Goal: Task Accomplishment & Management: Manage account settings

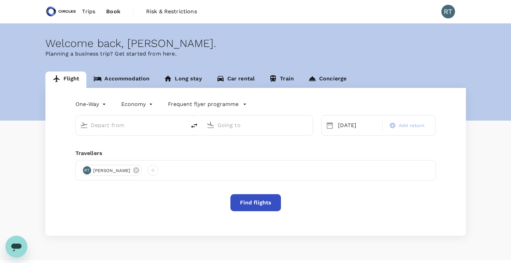
click at [153, 127] on input "text" at bounding box center [131, 125] width 81 height 11
type input "Soekarno-Hatta Intl (CGK)"
type input "Singapore Changi (SIN)"
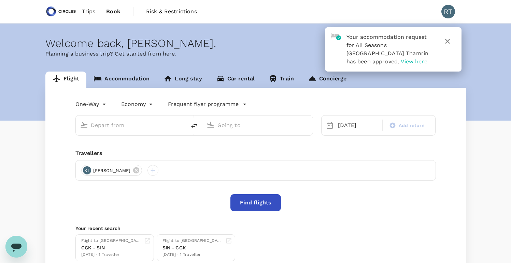
type input "Soekarno-Hatta Intl (CGK)"
type input "Singapore Changi (SIN)"
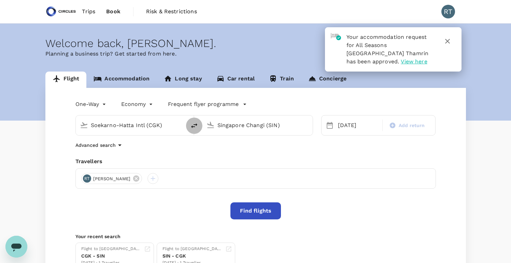
click at [197, 125] on icon "delete" at bounding box center [194, 126] width 6 height 5
type input "Singapore Changi (SIN)"
type input "Soekarno-Hatta Intl (CGK)"
click at [370, 127] on div "[DATE]" at bounding box center [358, 126] width 46 height 14
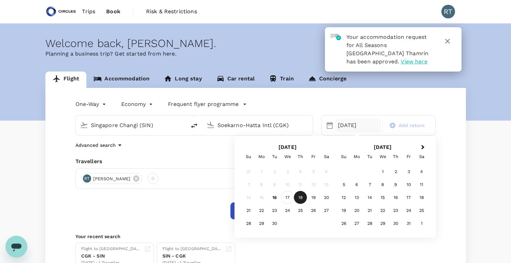
click at [288, 197] on div "17" at bounding box center [287, 197] width 13 height 13
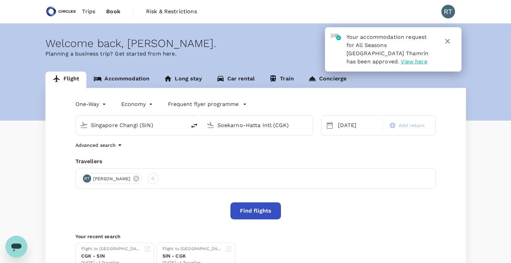
click at [258, 214] on button "Find flights" at bounding box center [255, 211] width 51 height 17
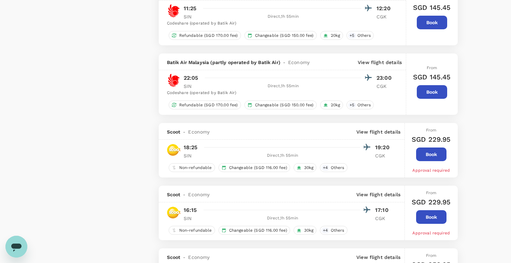
scroll to position [677, 0]
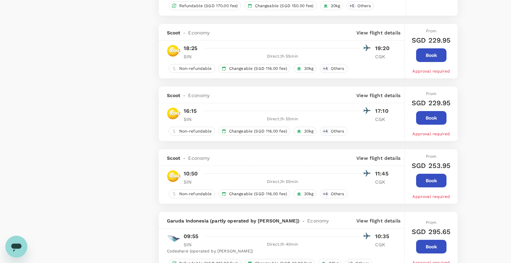
type input "1915"
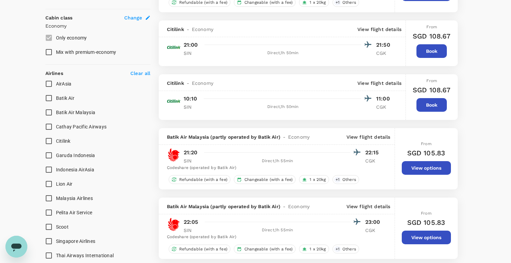
scroll to position [386, 0]
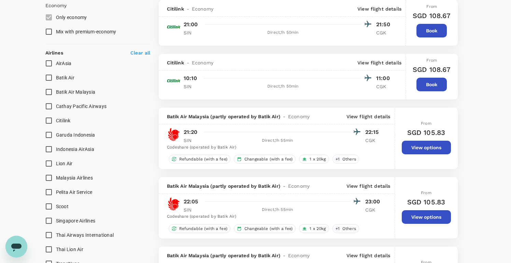
click at [48, 206] on input "Scoot" at bounding box center [49, 207] width 14 height 14
checkbox input "true"
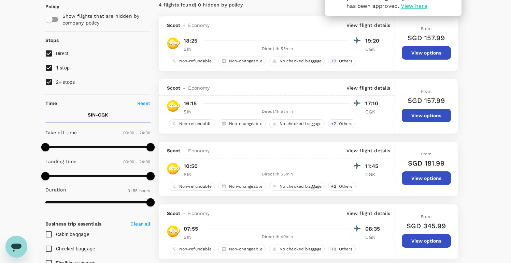
scroll to position [0, 0]
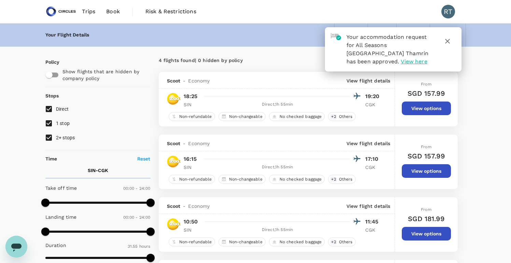
click at [117, 11] on span "Book" at bounding box center [113, 12] width 14 height 8
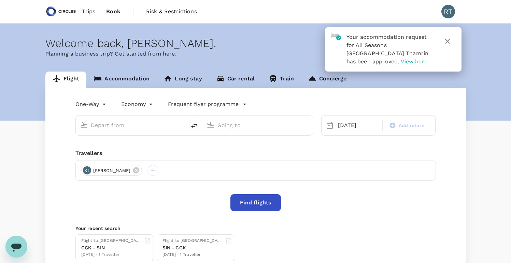
type input "Singapore Changi (SIN)"
type input "Soekarno-Hatta Intl (CGK)"
type input "Singapore Changi (SIN)"
type input "Soekarno-Hatta Intl (CGK)"
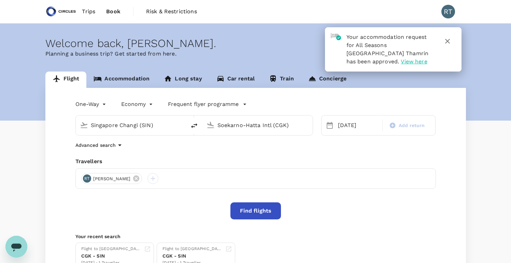
click at [90, 11] on span "Trips" at bounding box center [88, 12] width 13 height 8
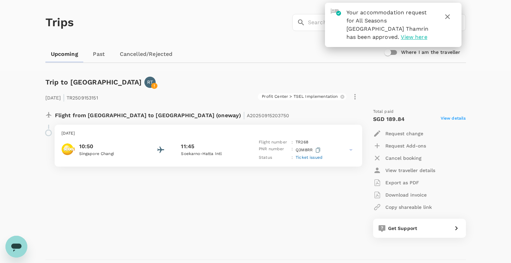
scroll to position [25, 0]
click at [412, 135] on p "Request change" at bounding box center [404, 133] width 38 height 7
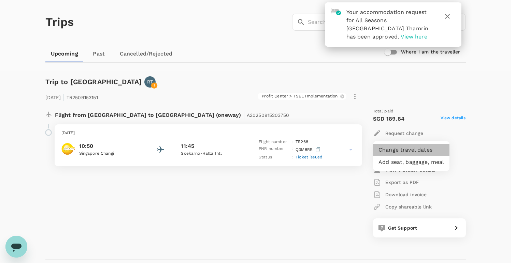
click at [403, 152] on li "Change travel dates" at bounding box center [411, 150] width 76 height 12
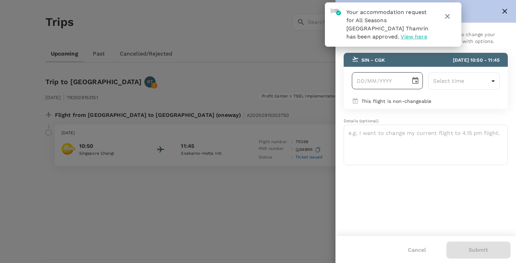
click at [415, 78] on icon "Choose date" at bounding box center [415, 80] width 6 height 7
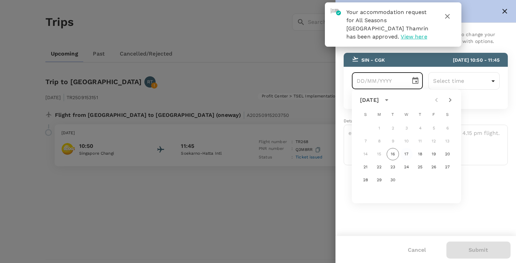
click at [407, 154] on button "17" at bounding box center [406, 154] width 12 height 12
type input "[DATE]"
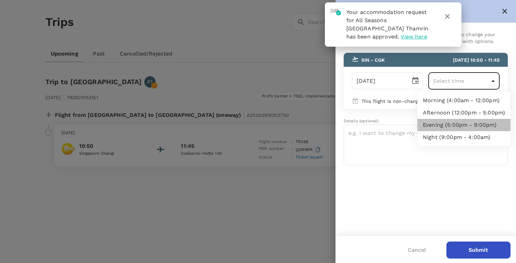
click at [455, 126] on li "Evening (5:00pm - 9:00pm)" at bounding box center [463, 125] width 93 height 12
type input "17:00-21:00"
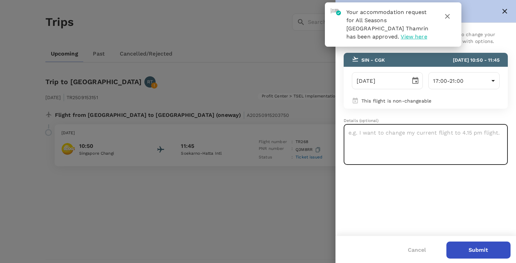
click at [429, 156] on textarea at bounding box center [426, 145] width 164 height 41
type textarea "Need to change to meeting"
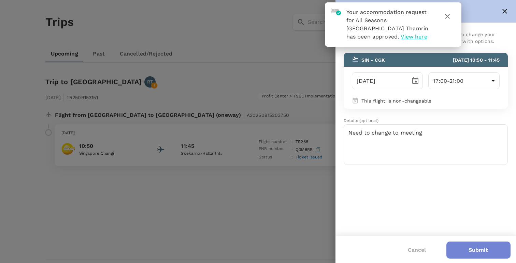
click at [472, 253] on button "Submit" at bounding box center [478, 250] width 64 height 17
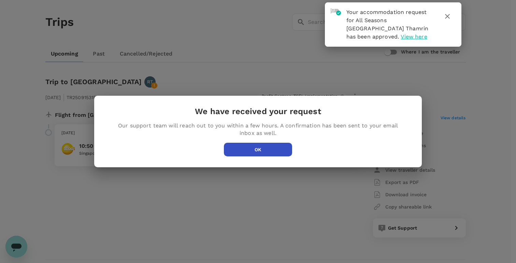
click at [278, 152] on button "OK" at bounding box center [258, 150] width 68 height 14
